Goal: Task Accomplishment & Management: Complete application form

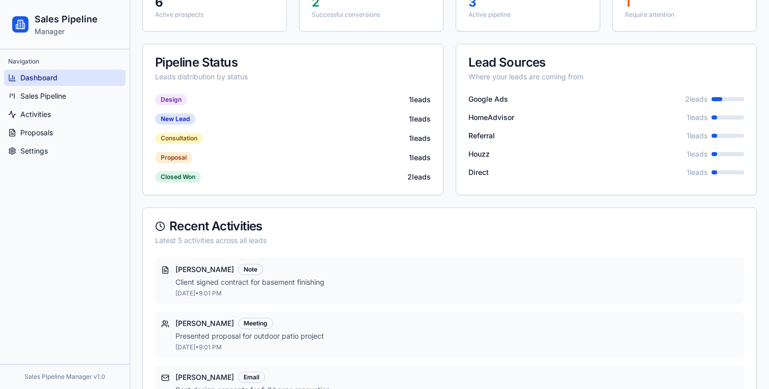
scroll to position [278, 0]
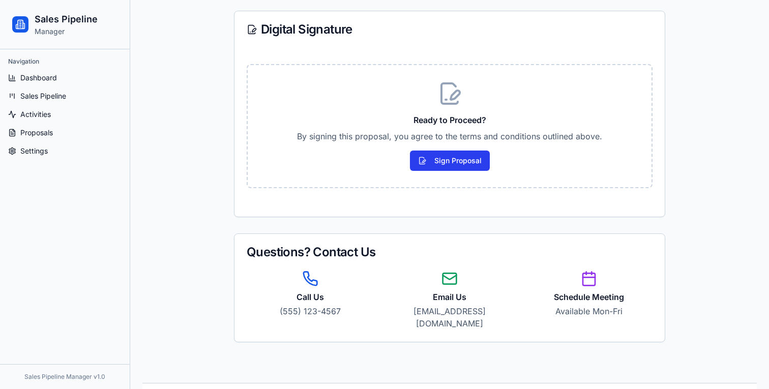
scroll to position [1374, 0]
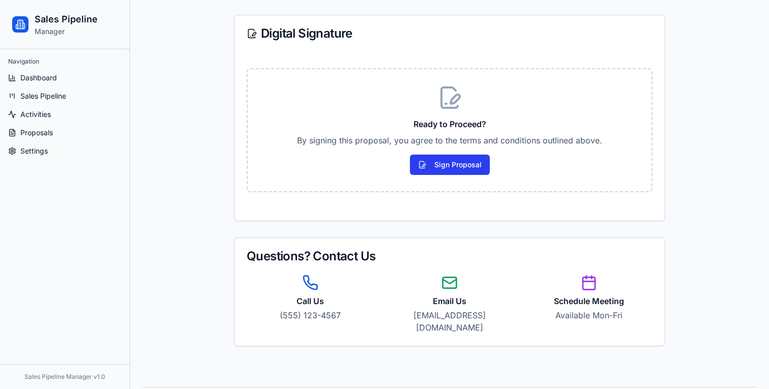
click at [469, 167] on button "Sign Proposal" at bounding box center [450, 165] width 80 height 20
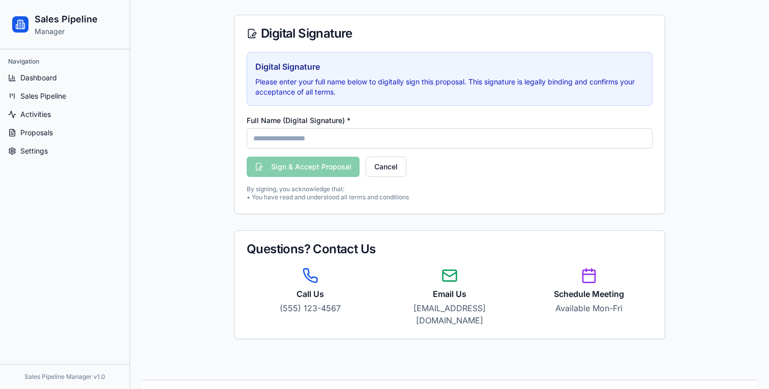
click at [452, 138] on input "Full Name (Digital Signature) *" at bounding box center [450, 138] width 406 height 20
click at [490, 174] on div "Sign & Accept Proposal Cancel" at bounding box center [450, 167] width 406 height 20
click at [400, 165] on button "Cancel" at bounding box center [386, 167] width 41 height 20
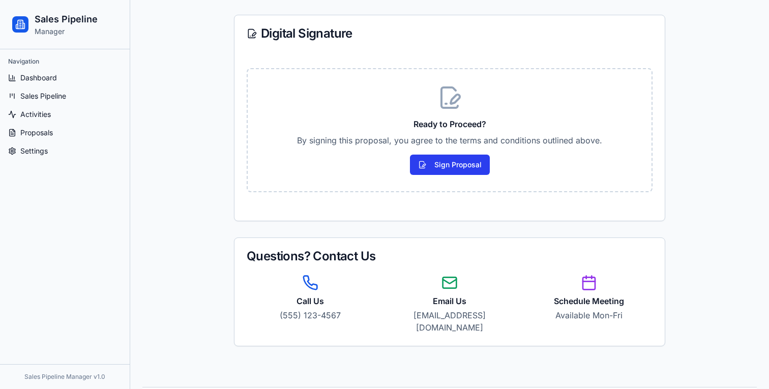
click at [461, 165] on button "Sign Proposal" at bounding box center [450, 165] width 80 height 20
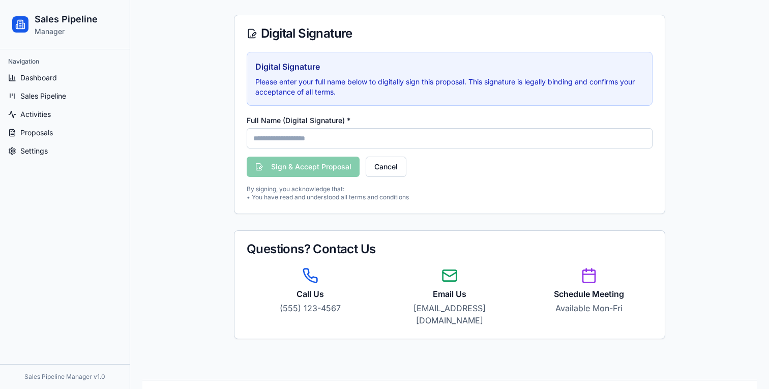
click at [361, 141] on input "Full Name (Digital Signature) *" at bounding box center [450, 138] width 406 height 20
type input "*"
type input "**********"
click at [485, 178] on div "**********" at bounding box center [450, 127] width 406 height 150
click at [341, 172] on button "Sign & Accept Proposal" at bounding box center [303, 167] width 113 height 20
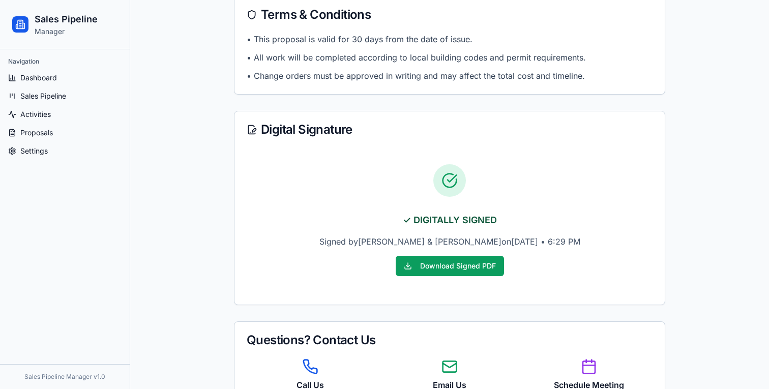
scroll to position [1387, 0]
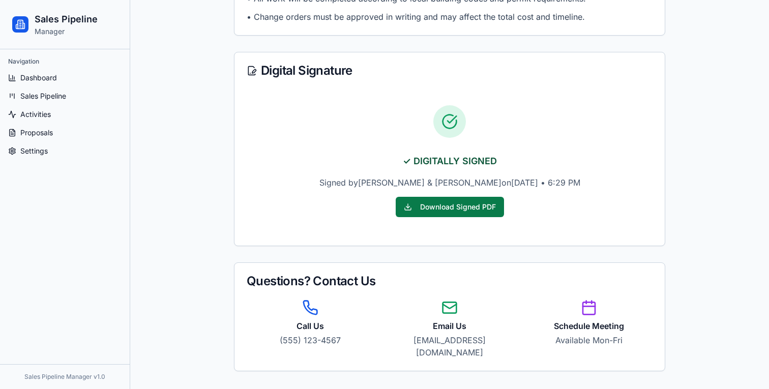
click at [433, 204] on button "Download Signed PDF" at bounding box center [450, 207] width 108 height 20
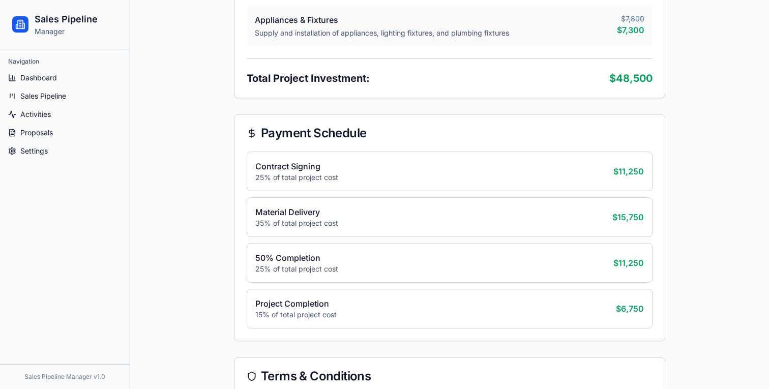
scroll to position [1455, 0]
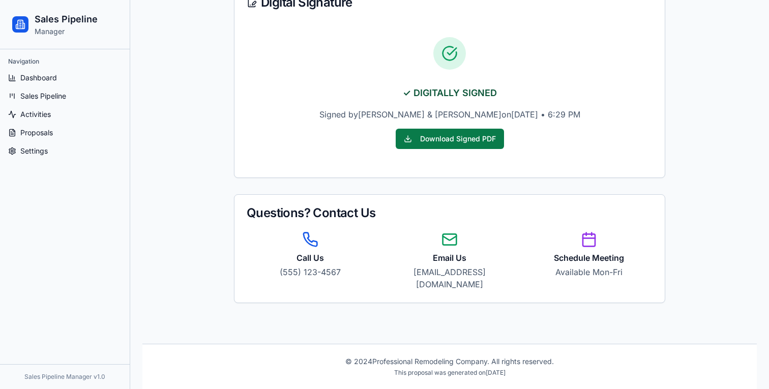
click at [457, 143] on button "Download Signed PDF" at bounding box center [450, 139] width 108 height 20
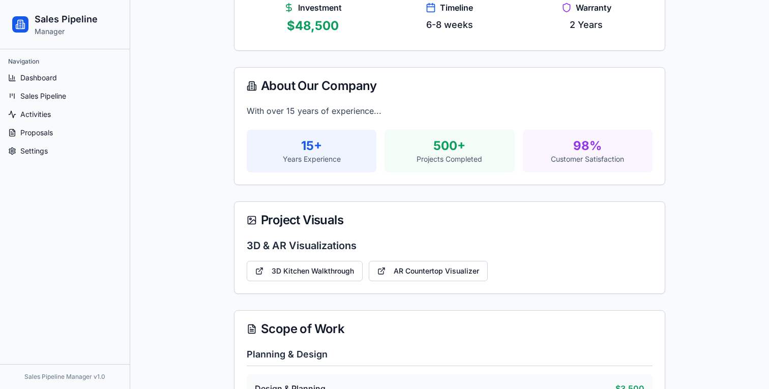
scroll to position [232, 0]
click at [311, 264] on link "3D Kitchen Walkthrough" at bounding box center [305, 270] width 116 height 20
click at [427, 277] on link "AR Countertop Visualizer" at bounding box center [428, 270] width 119 height 20
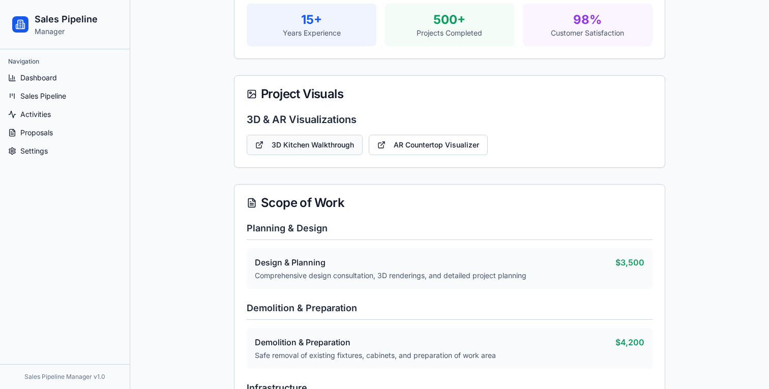
scroll to position [349, 0]
